Goal: Obtain resource: Obtain resource

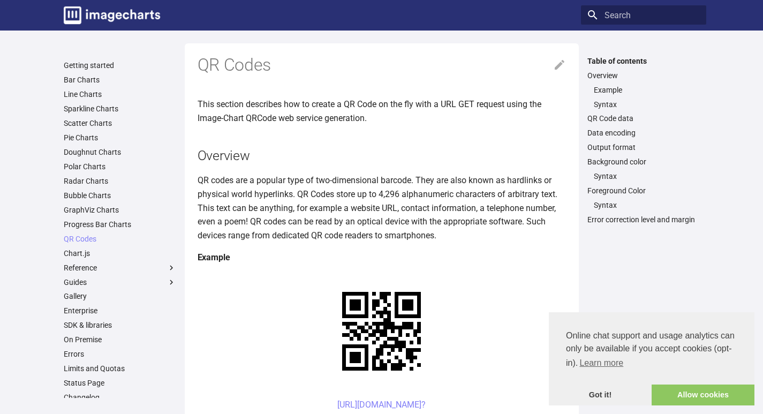
scroll to position [161, 0]
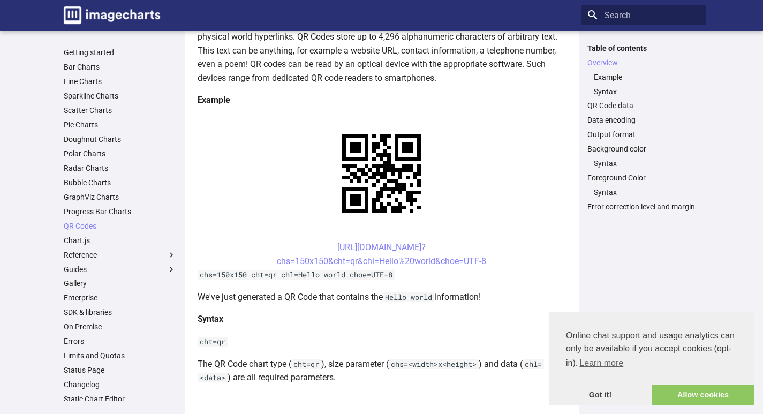
drag, startPoint x: 305, startPoint y: 245, endPoint x: 491, endPoint y: 267, distance: 188.0
click at [491, 267] on center "https://image-charts.com/chart? chs=150x150&cht=qr&chl=Hello%20world&choe=UTF-8" at bounding box center [382, 253] width 368 height 27
copy link "https://image-charts.com/chart? chs=150x150&cht=qr&chl=Hello%20world&choe=UTF-8"
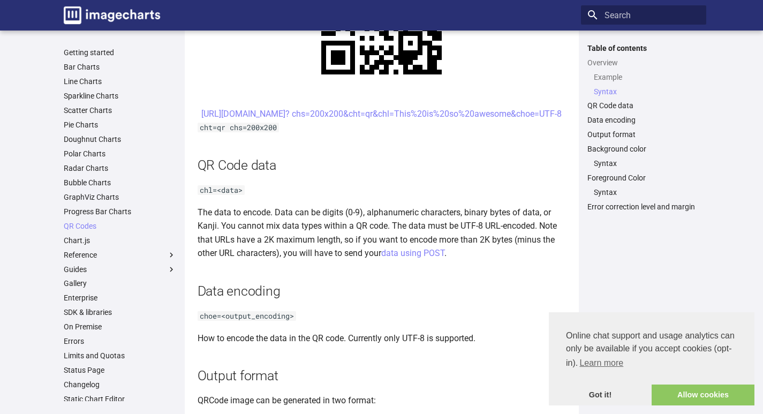
scroll to position [642, 0]
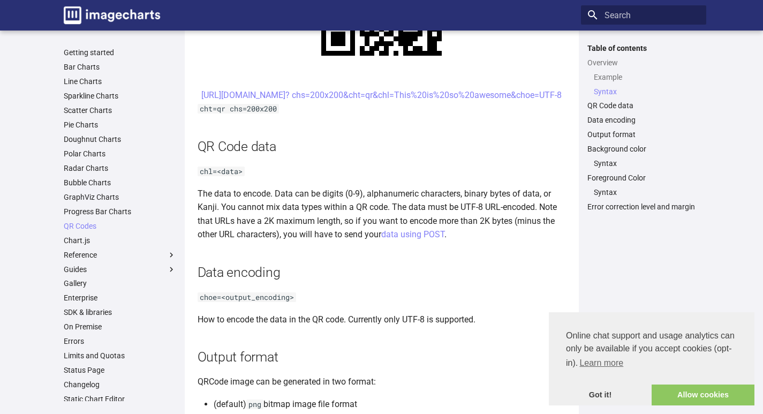
drag, startPoint x: 318, startPoint y: 92, endPoint x: 528, endPoint y: 111, distance: 210.7
click at [528, 102] on center "https://image-charts.com/chart? chs=200x200&cht=qr&chl=This%20is%20so%20awesome…" at bounding box center [382, 95] width 368 height 14
copy link "https://image-charts.com/chart? chs=200x200&cht=qr&chl=This%20is%20so%20awesome…"
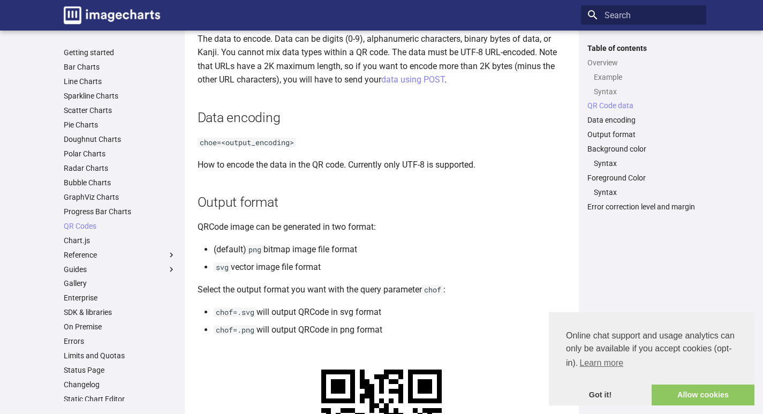
scroll to position [749, 0]
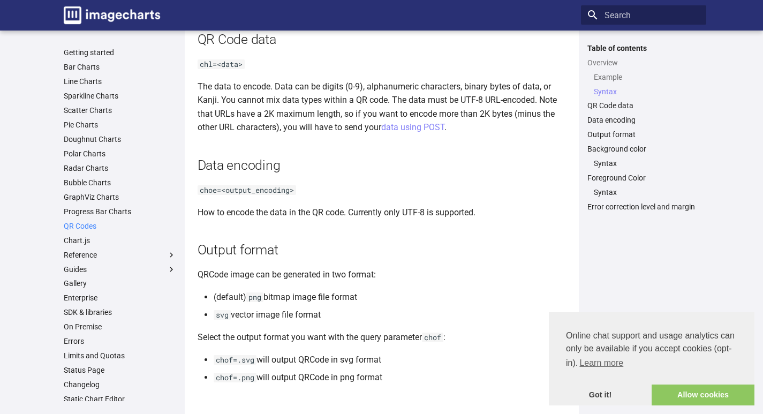
click at [88, 225] on link "QR Codes" at bounding box center [120, 226] width 112 height 10
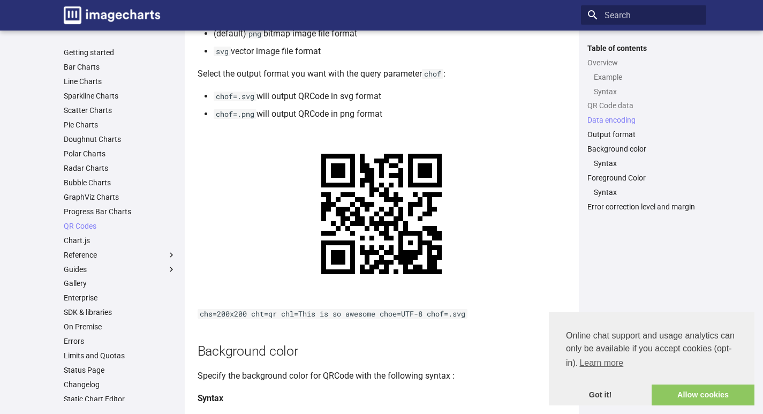
scroll to position [922, 0]
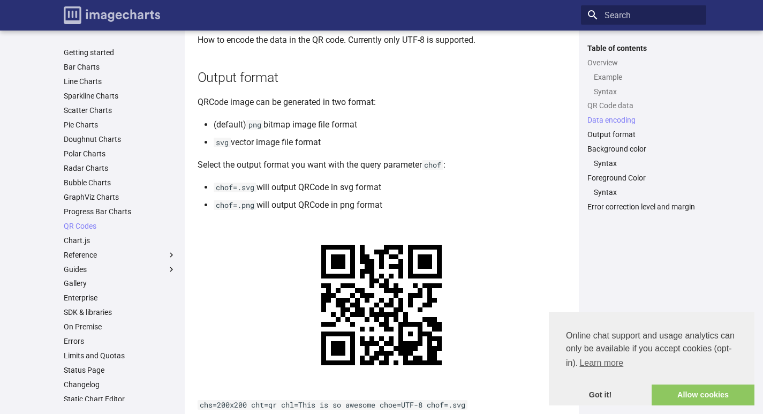
click at [102, 17] on img "Image-Charts documentation" at bounding box center [112, 15] width 96 height 18
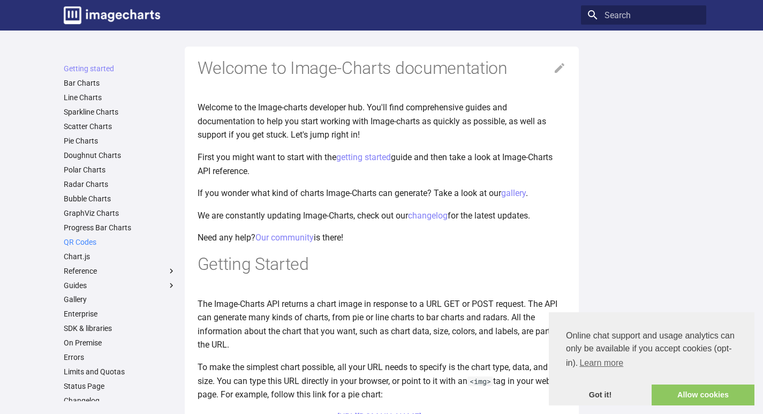
click at [81, 244] on link "QR Codes" at bounding box center [120, 242] width 112 height 10
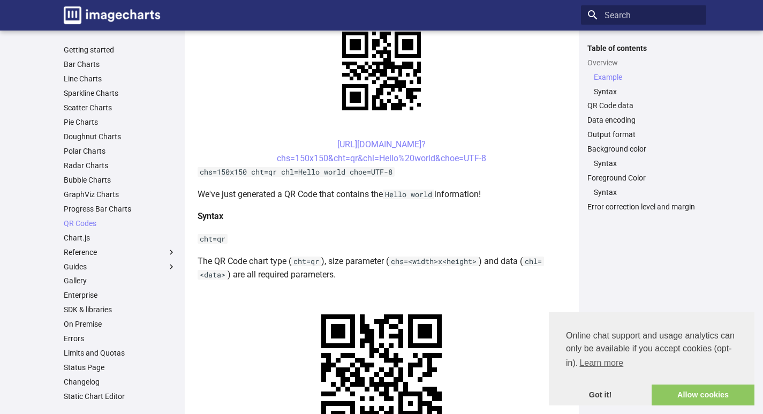
scroll to position [255, 0]
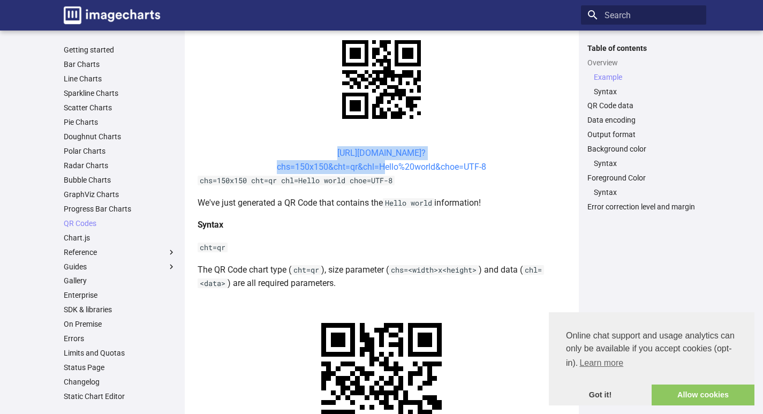
drag, startPoint x: 319, startPoint y: 147, endPoint x: 381, endPoint y: 171, distance: 66.6
click at [381, 171] on center "[URL][DOMAIN_NAME]? chs=150x150&cht=qr&chl=Hello%20world&choe=UTF-8" at bounding box center [382, 159] width 368 height 27
copy link "https://image-charts.com/chart? chs=150x150&cht=qr&chl="
click at [103, 233] on link "Chart.js" at bounding box center [120, 238] width 112 height 10
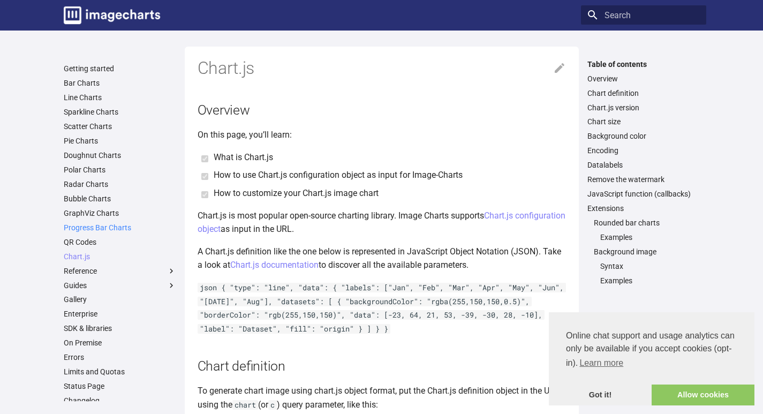
click at [90, 225] on link "Progress Bar Charts" at bounding box center [120, 228] width 112 height 10
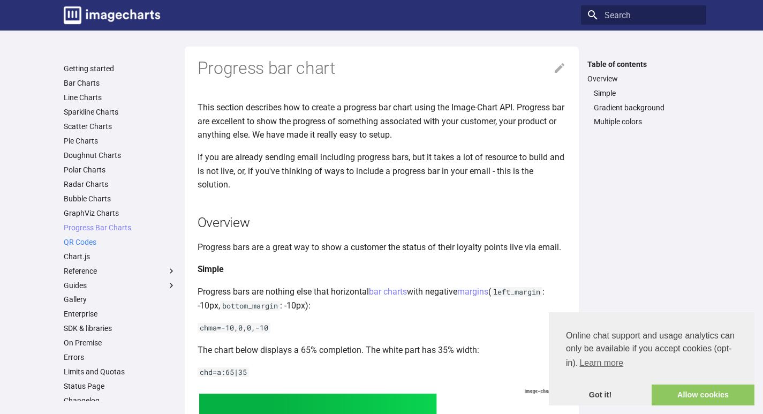
click at [86, 242] on link "QR Codes" at bounding box center [120, 242] width 112 height 10
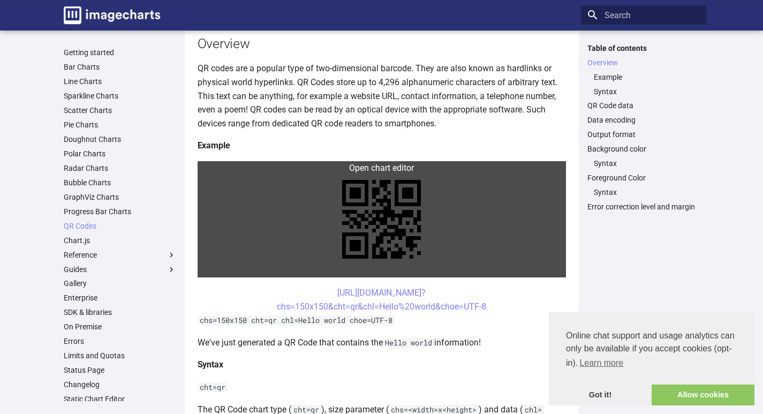
scroll to position [214, 0]
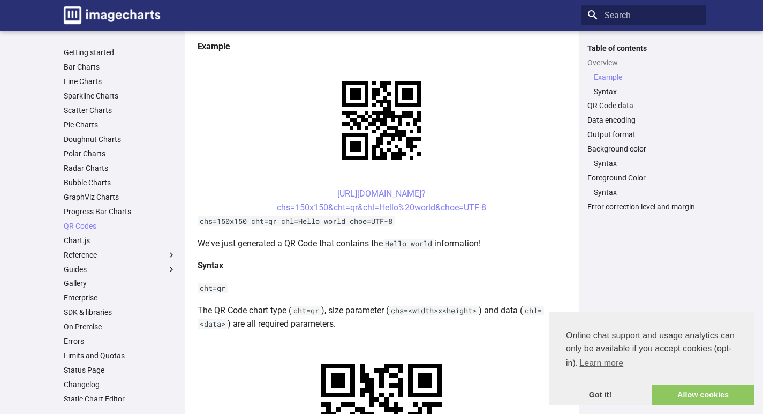
drag, startPoint x: 501, startPoint y: 209, endPoint x: 235, endPoint y: 191, distance: 266.6
click at [235, 191] on center "[URL][DOMAIN_NAME]? chs=150x150&cht=qr&chl=Hello%20world&choe=UTF-8" at bounding box center [382, 200] width 368 height 27
copy link "[URL][DOMAIN_NAME]? chs=150x150&cht=qr&chl=Hello%20world&choe=UTF-8"
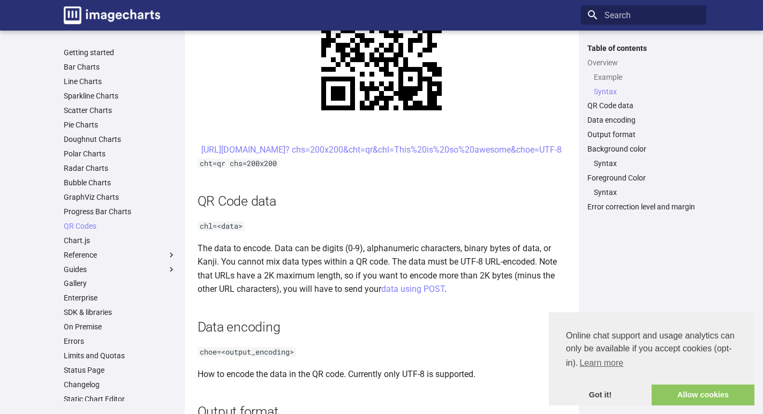
scroll to position [589, 0]
